Goal: Information Seeking & Learning: Learn about a topic

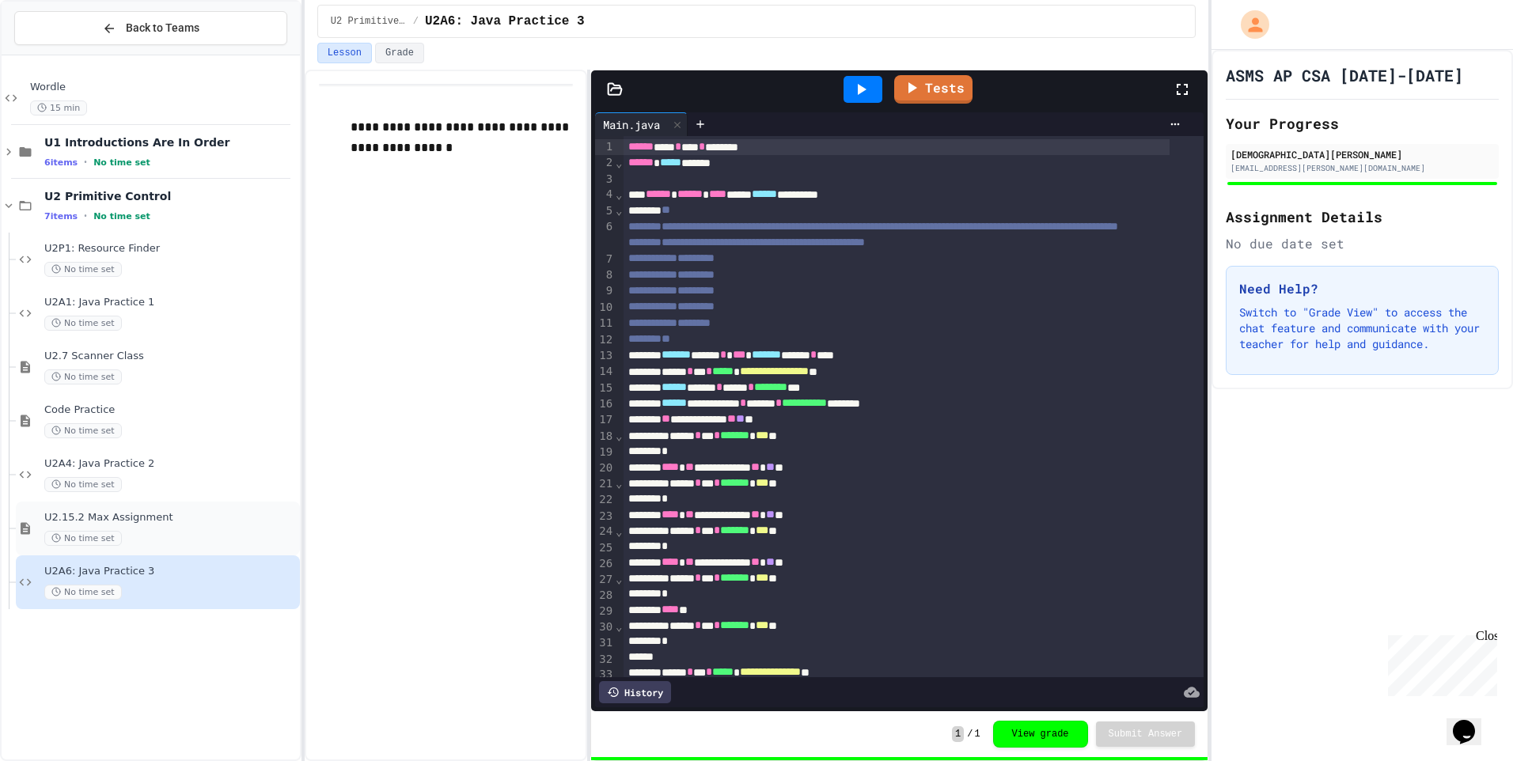
click at [193, 538] on div "No time set" at bounding box center [170, 538] width 253 height 15
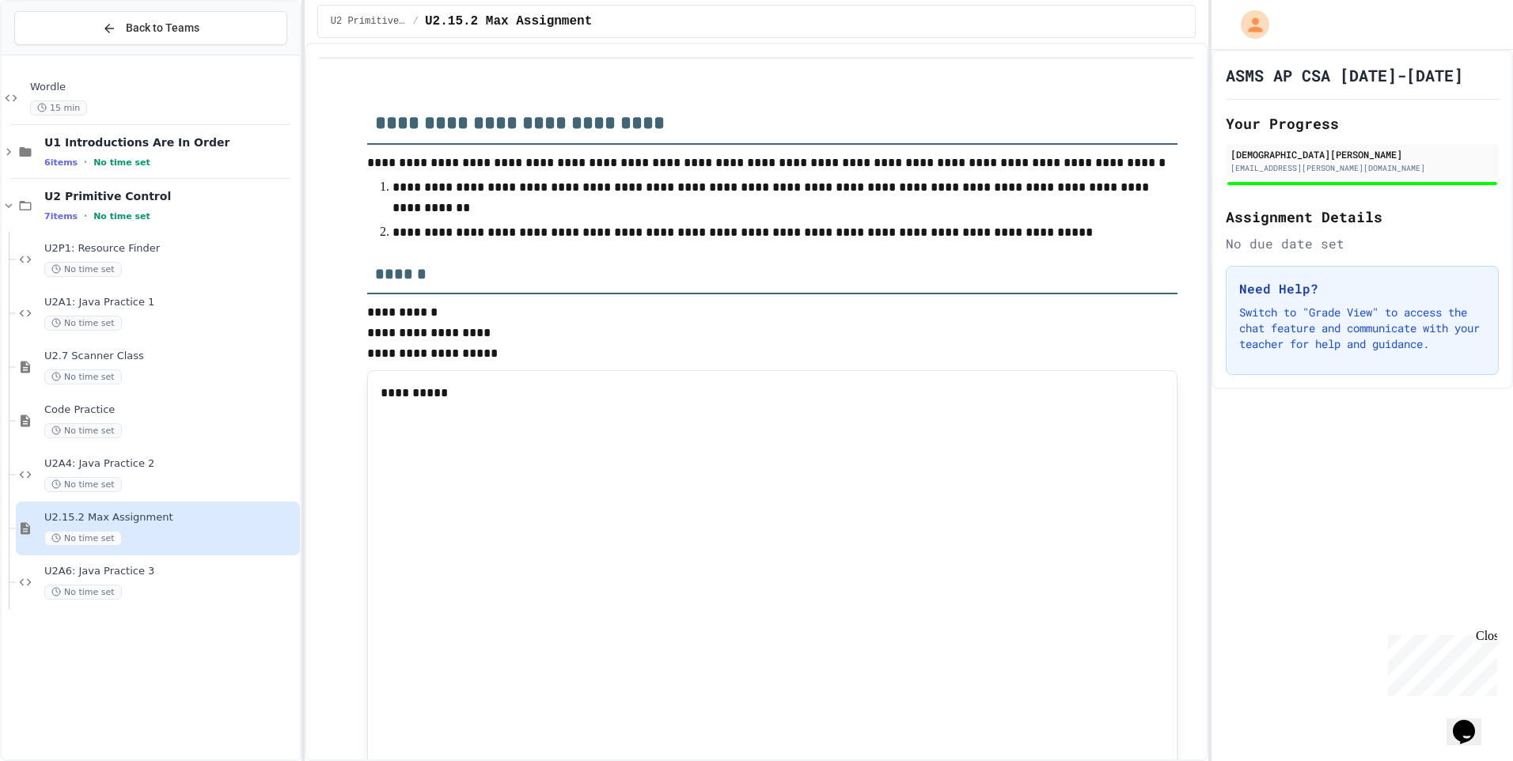
click at [207, 480] on div "No time set" at bounding box center [170, 484] width 253 height 15
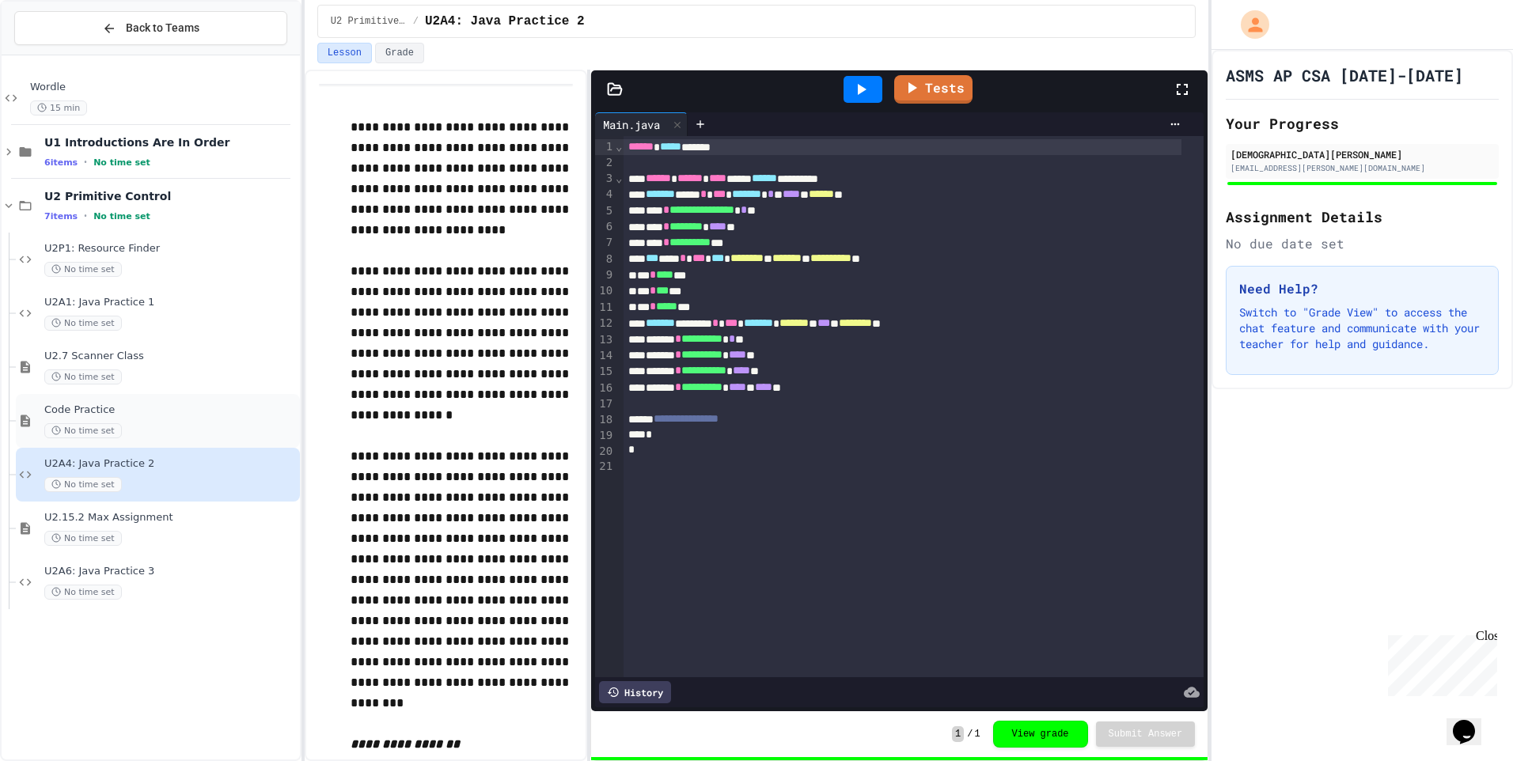
click at [144, 405] on span "Code Practice" at bounding box center [170, 410] width 253 height 13
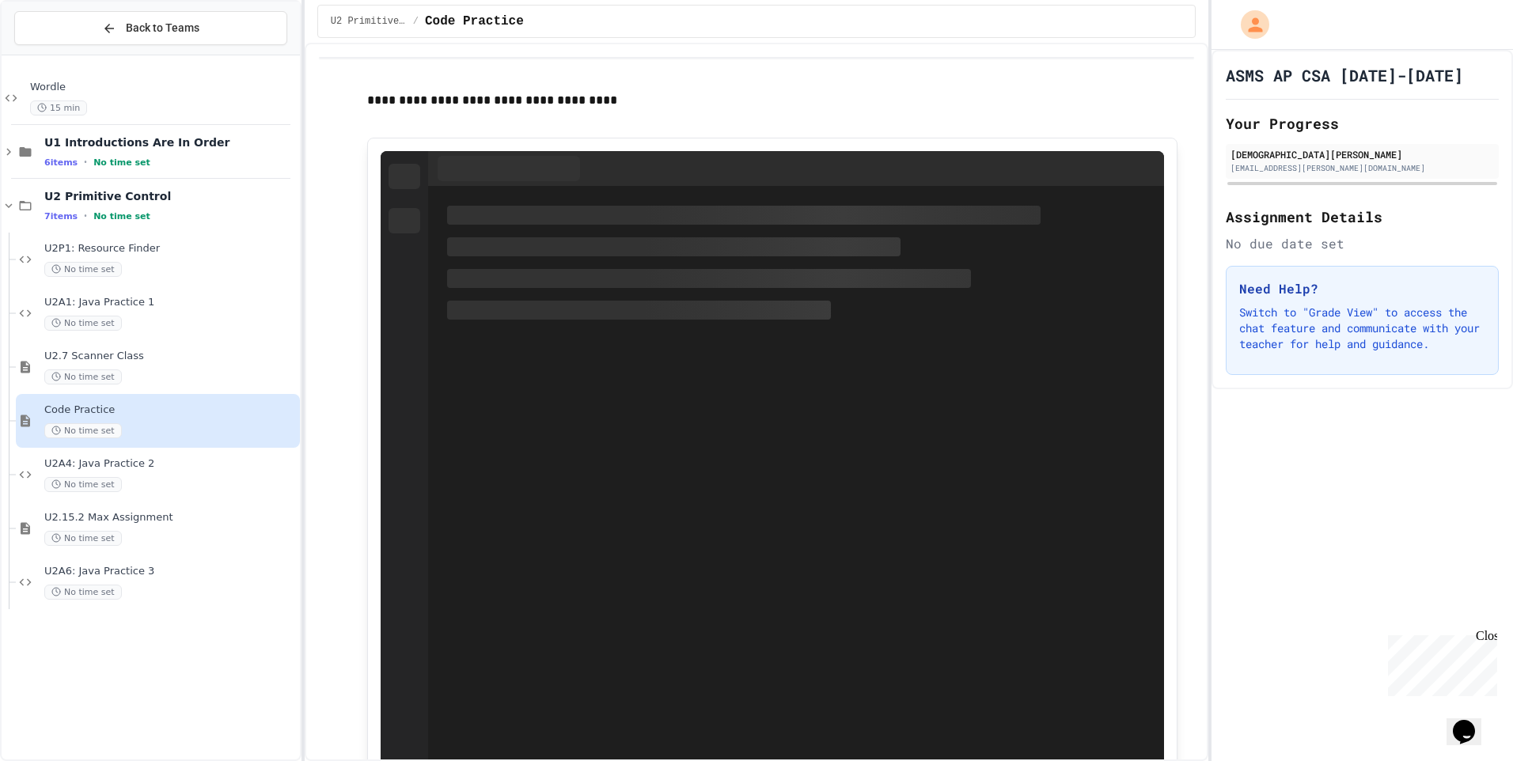
click at [150, 365] on div "U2.7 Scanner Class No time set" at bounding box center [170, 367] width 253 height 35
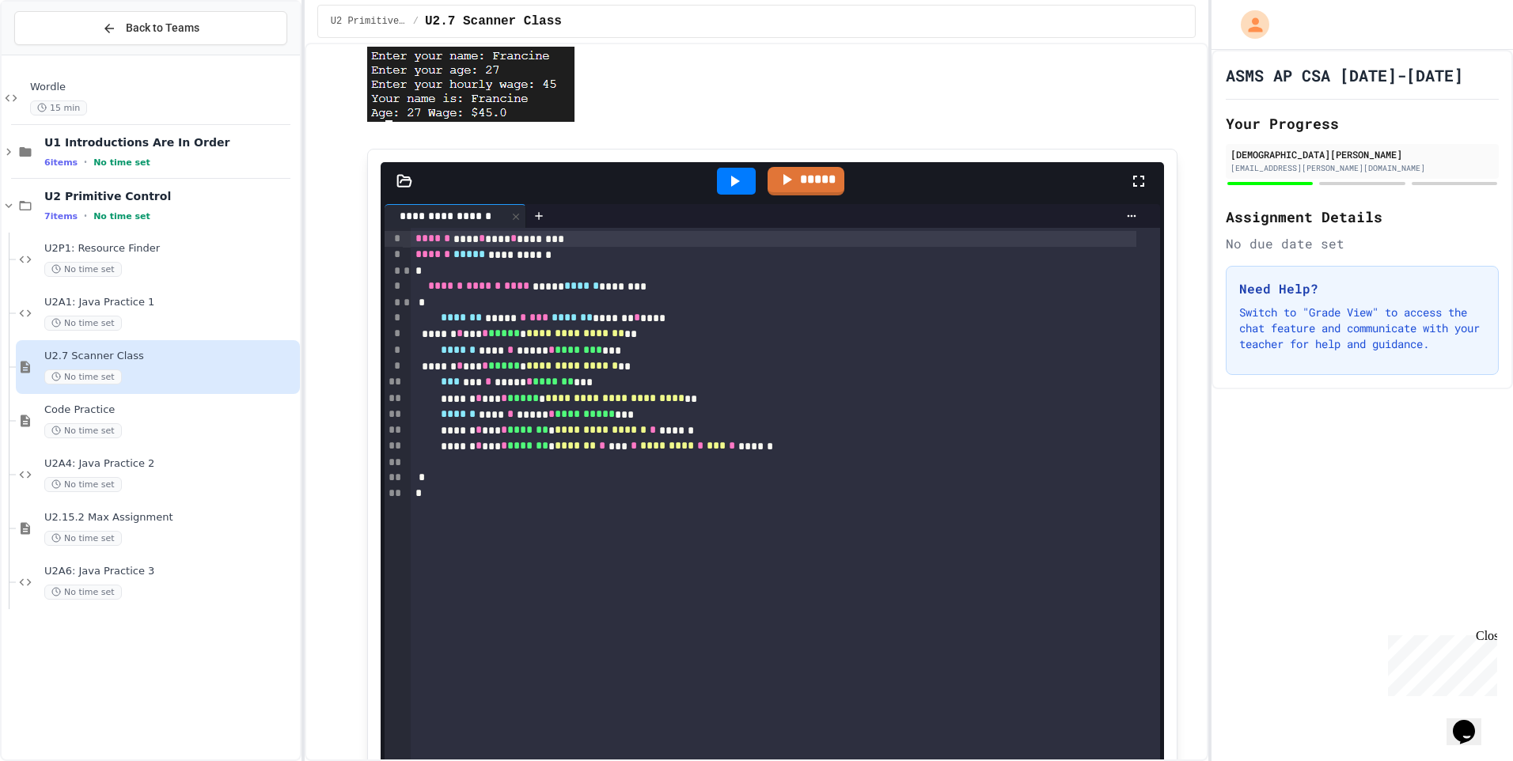
scroll to position [317, 0]
click at [405, 186] on icon at bounding box center [404, 180] width 13 height 11
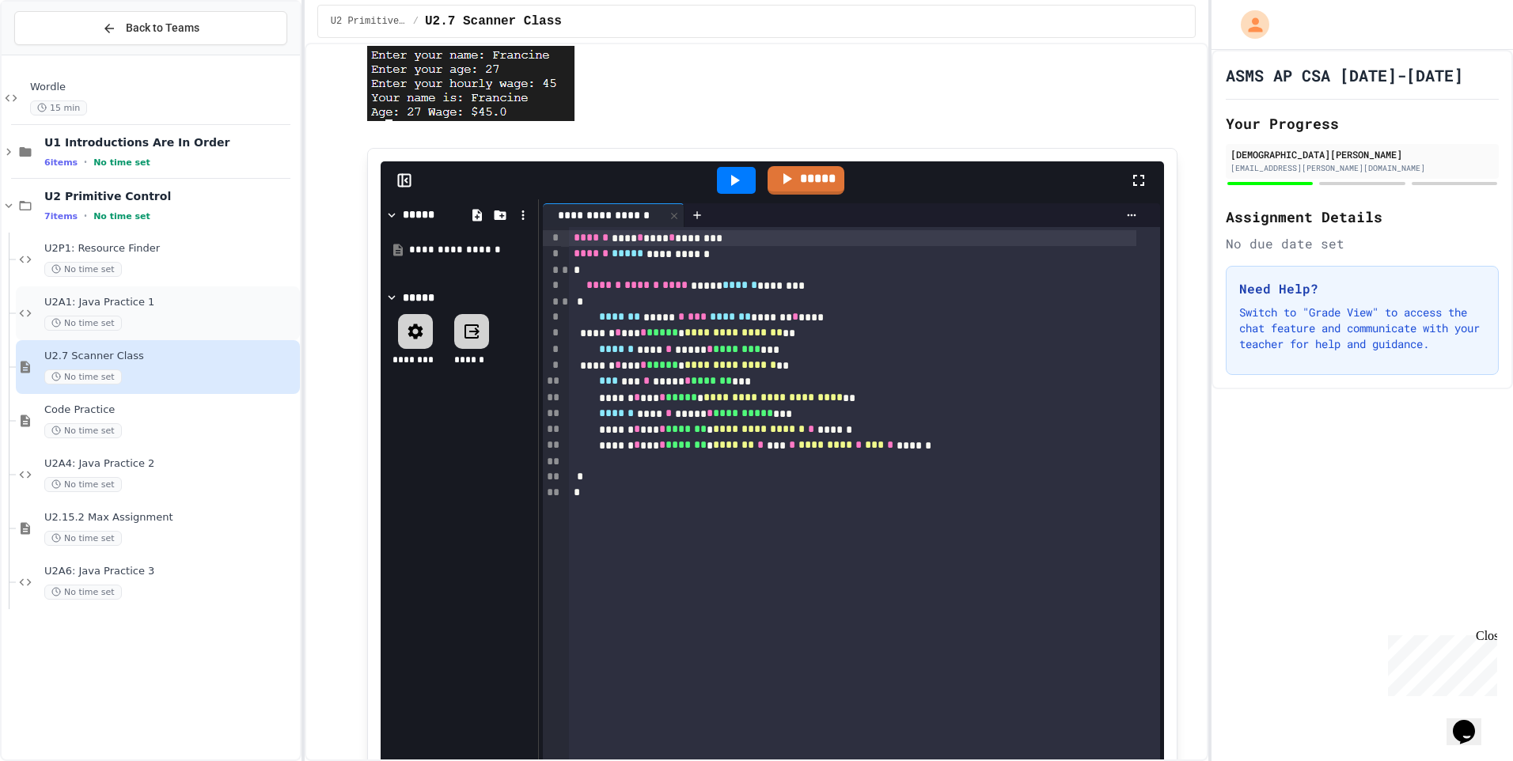
click at [129, 299] on span "U2A1: Java Practice 1" at bounding box center [170, 302] width 253 height 13
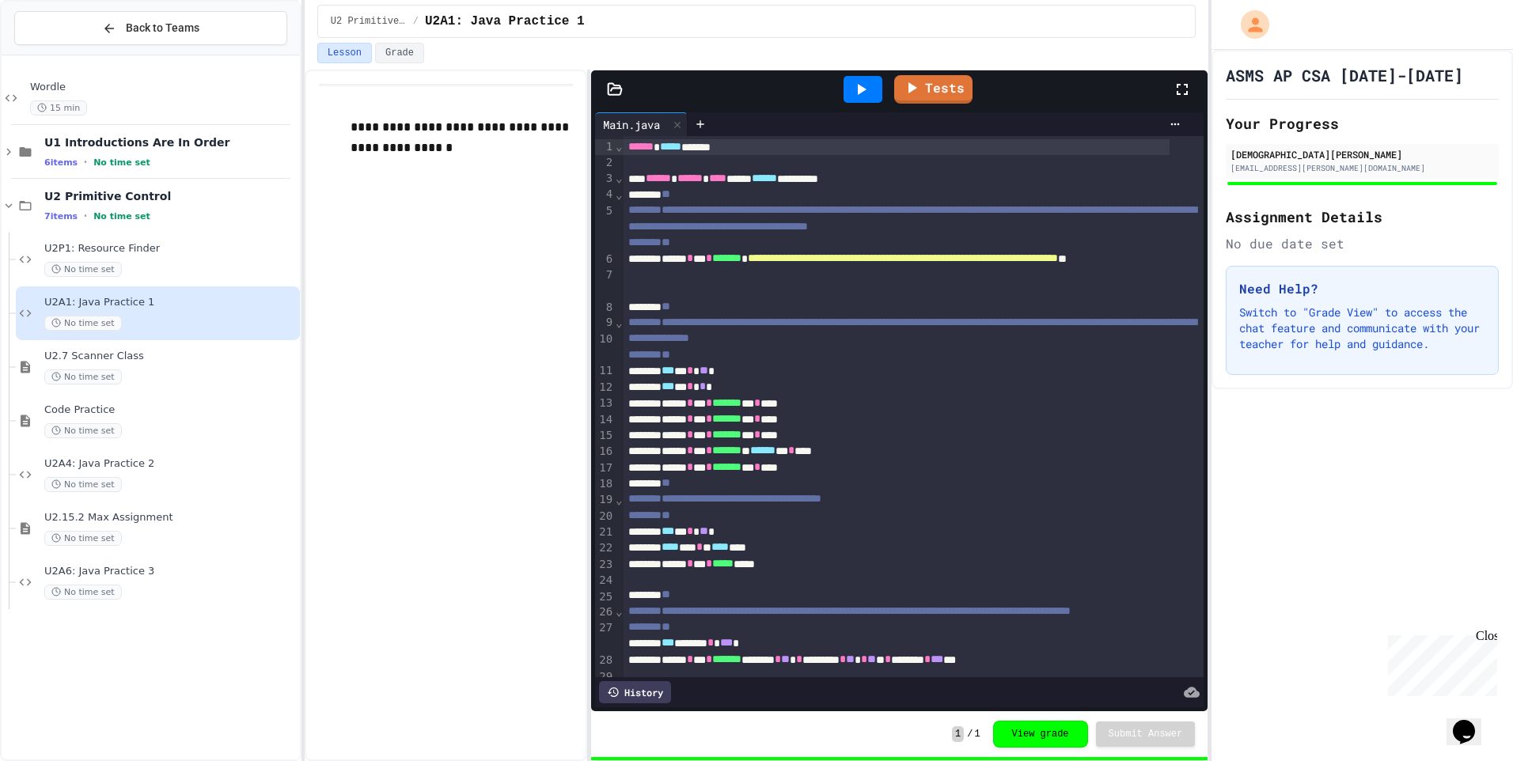
click at [611, 88] on icon at bounding box center [615, 90] width 16 height 16
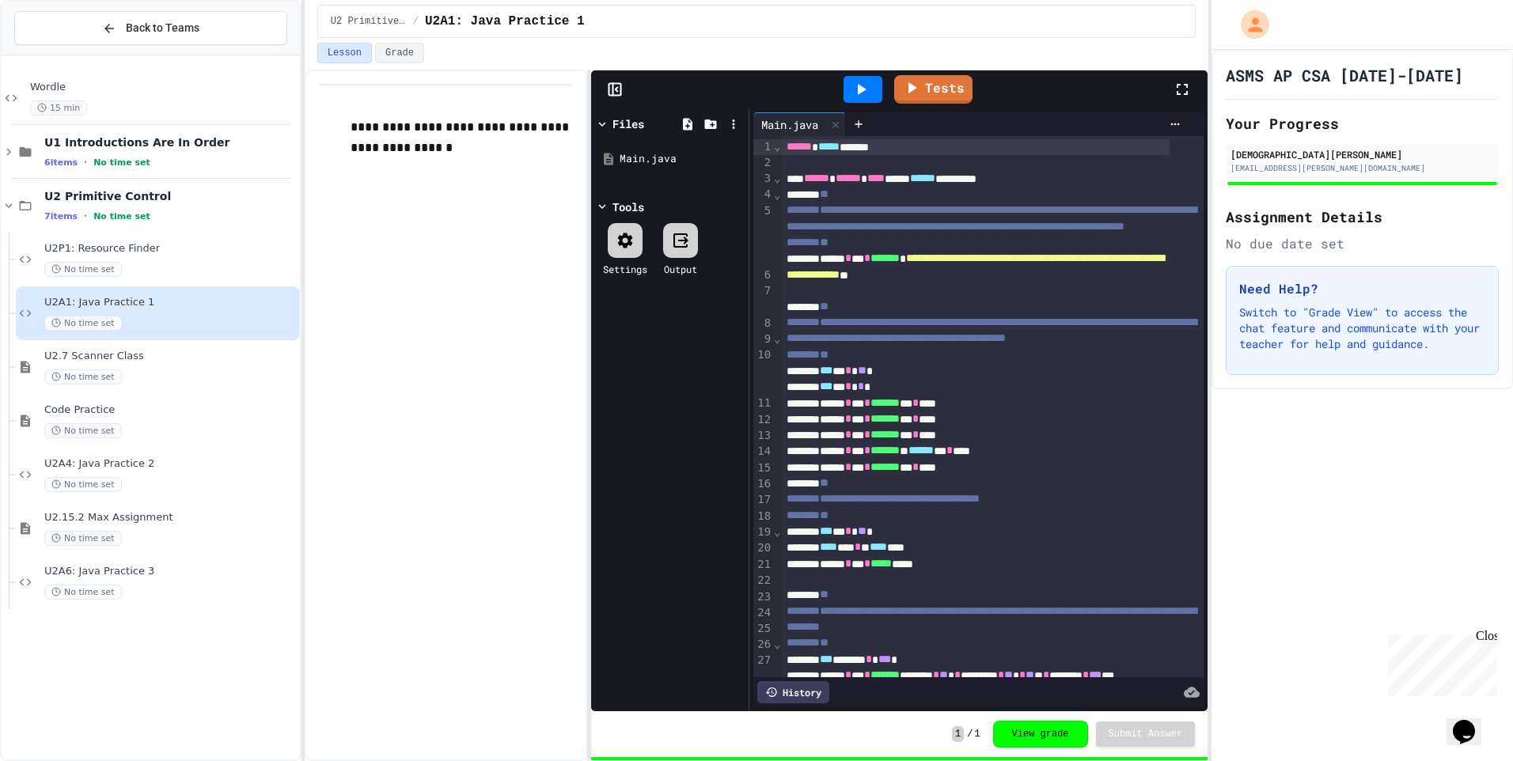
click at [611, 88] on icon at bounding box center [615, 90] width 16 height 16
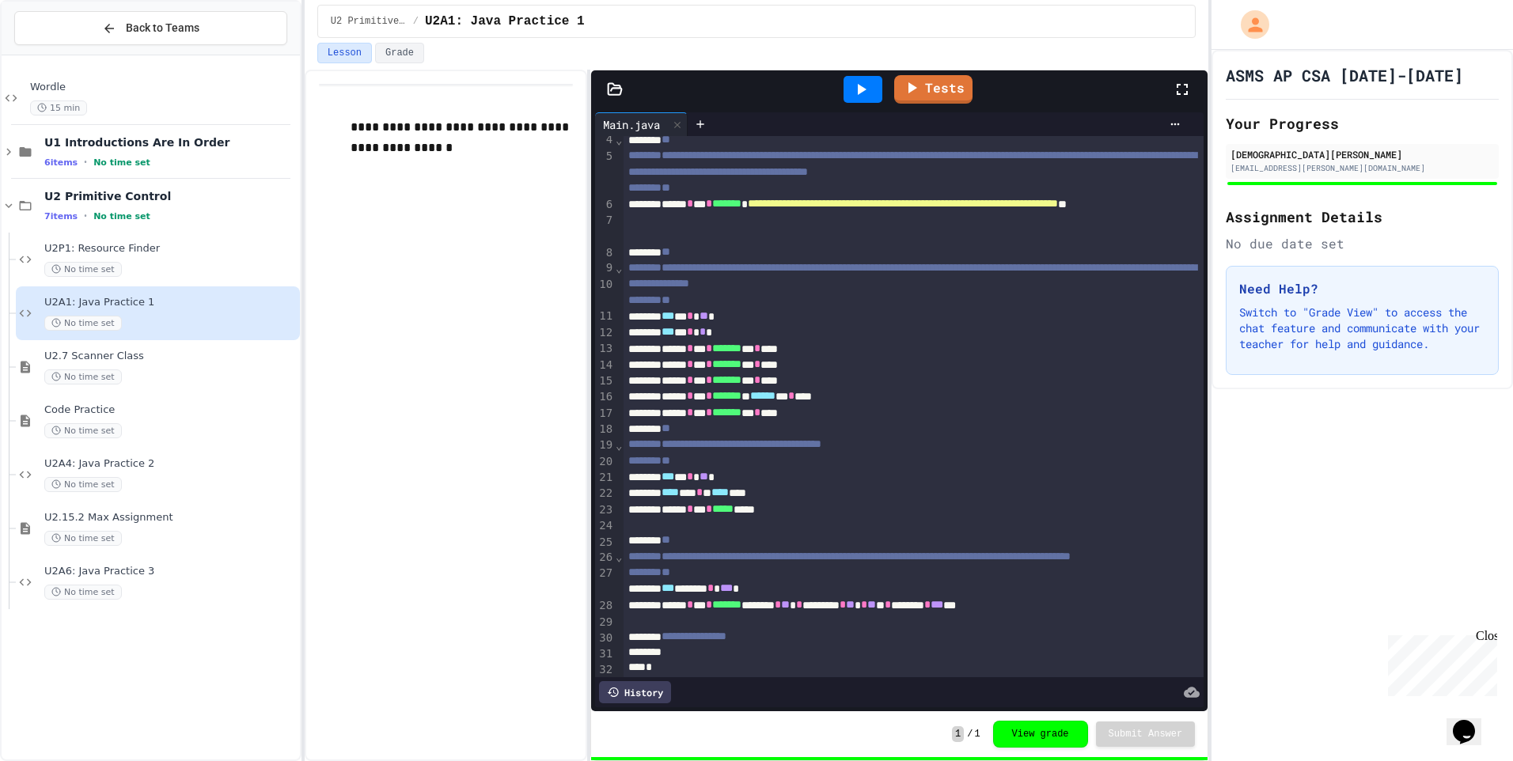
scroll to position [145, 0]
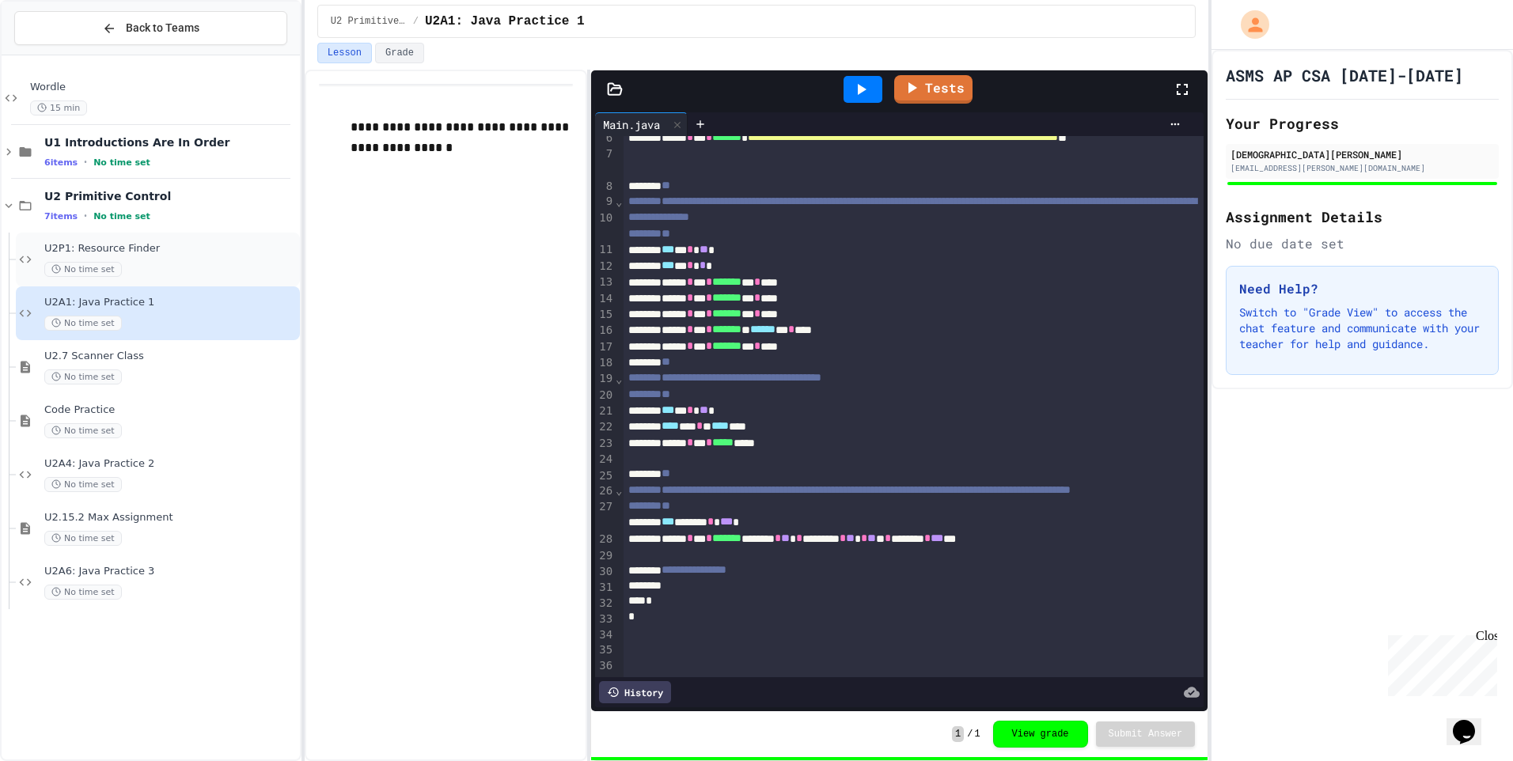
click at [186, 251] on span "U2P1: Resource Finder" at bounding box center [170, 248] width 253 height 13
